Goal: Find specific page/section: Find specific page/section

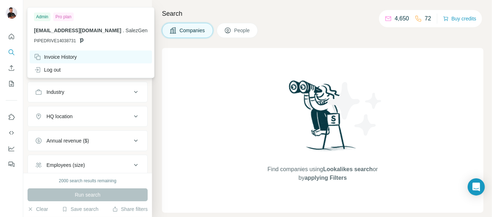
click at [61, 58] on div "Invoice History" at bounding box center [55, 56] width 43 height 7
